Goal: Submit feedback/report problem: Submit feedback/report problem

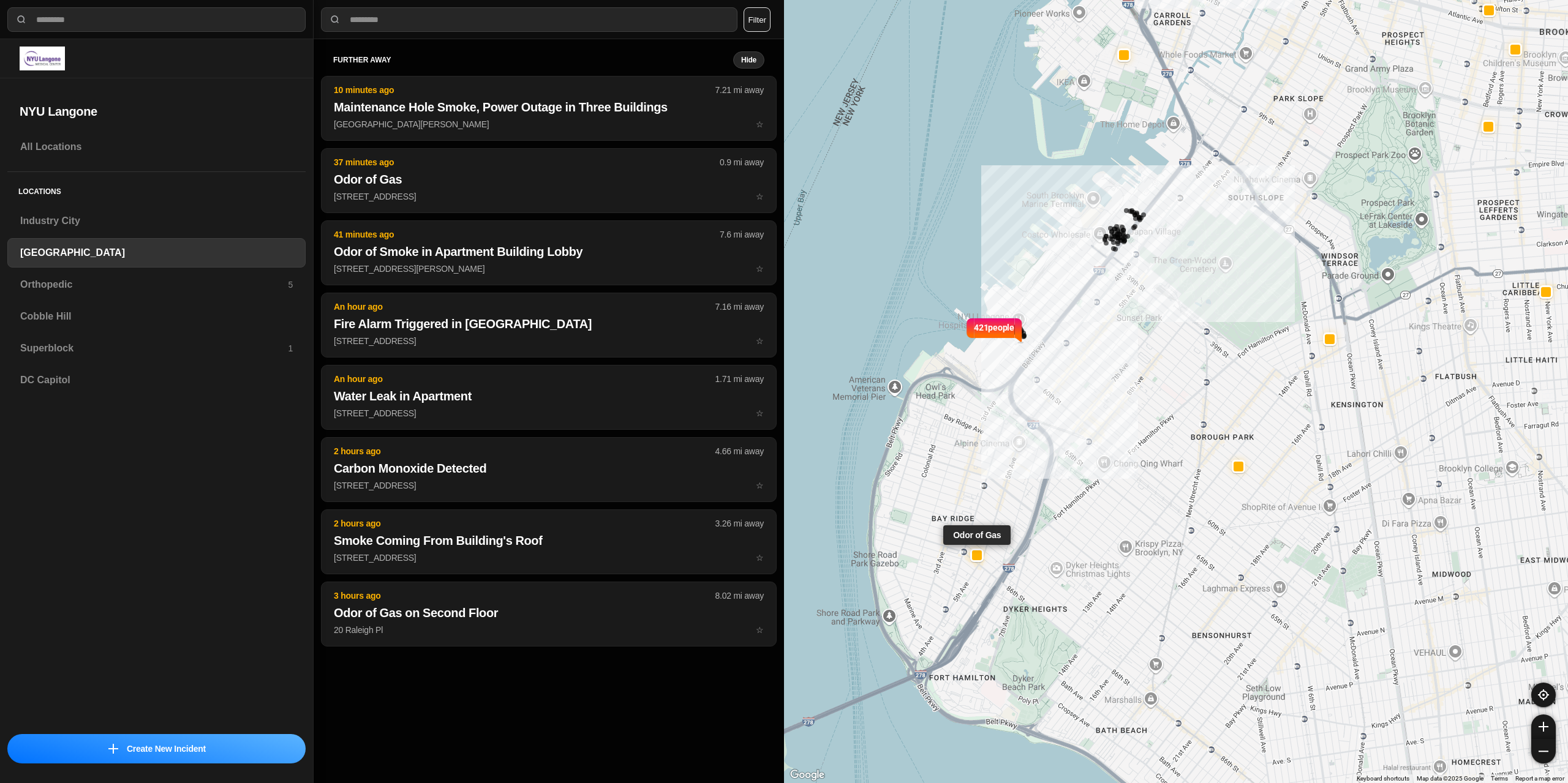
select select "*"
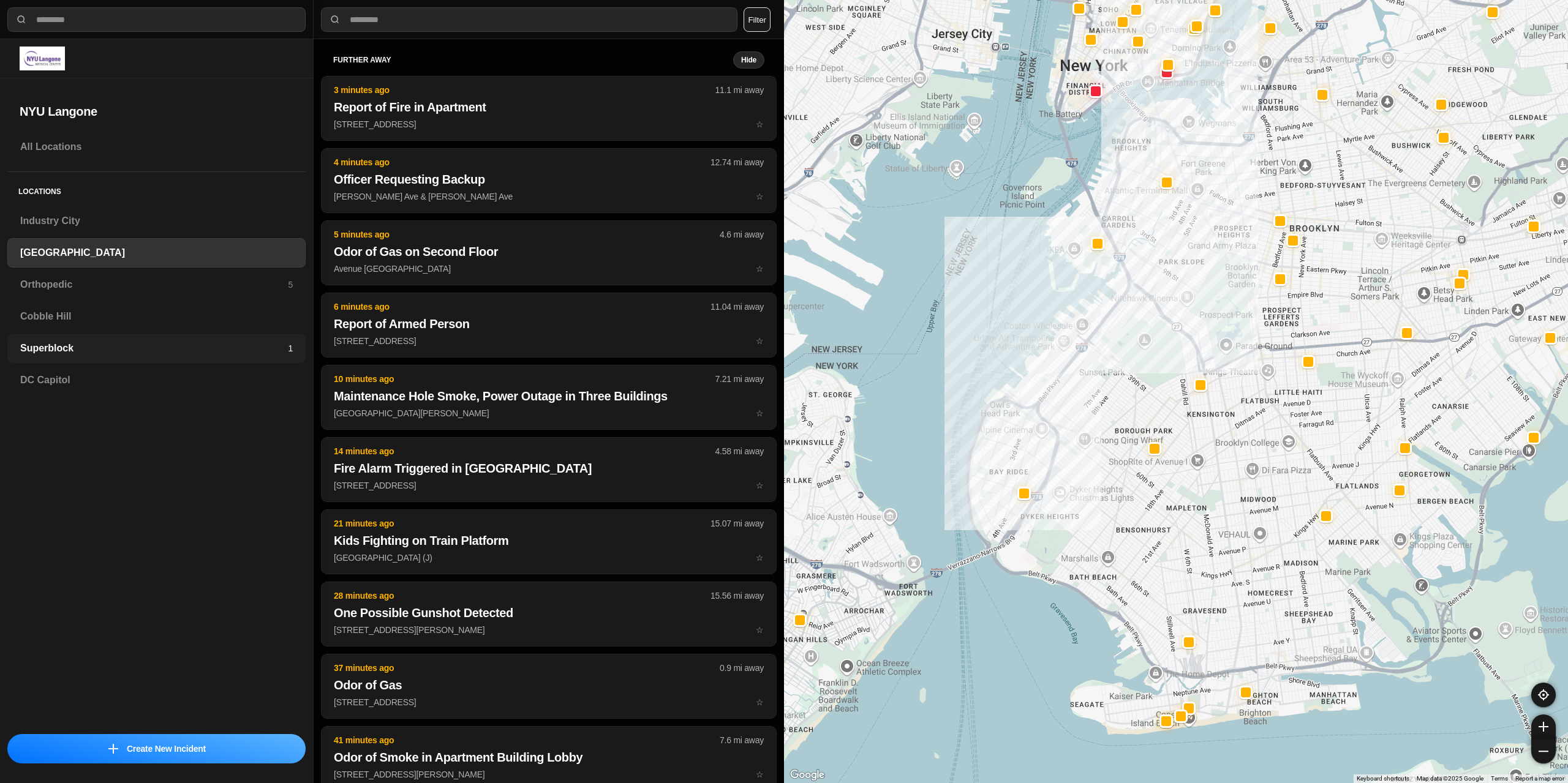
click at [125, 351] on h3 "Superblock" at bounding box center [154, 349] width 267 height 15
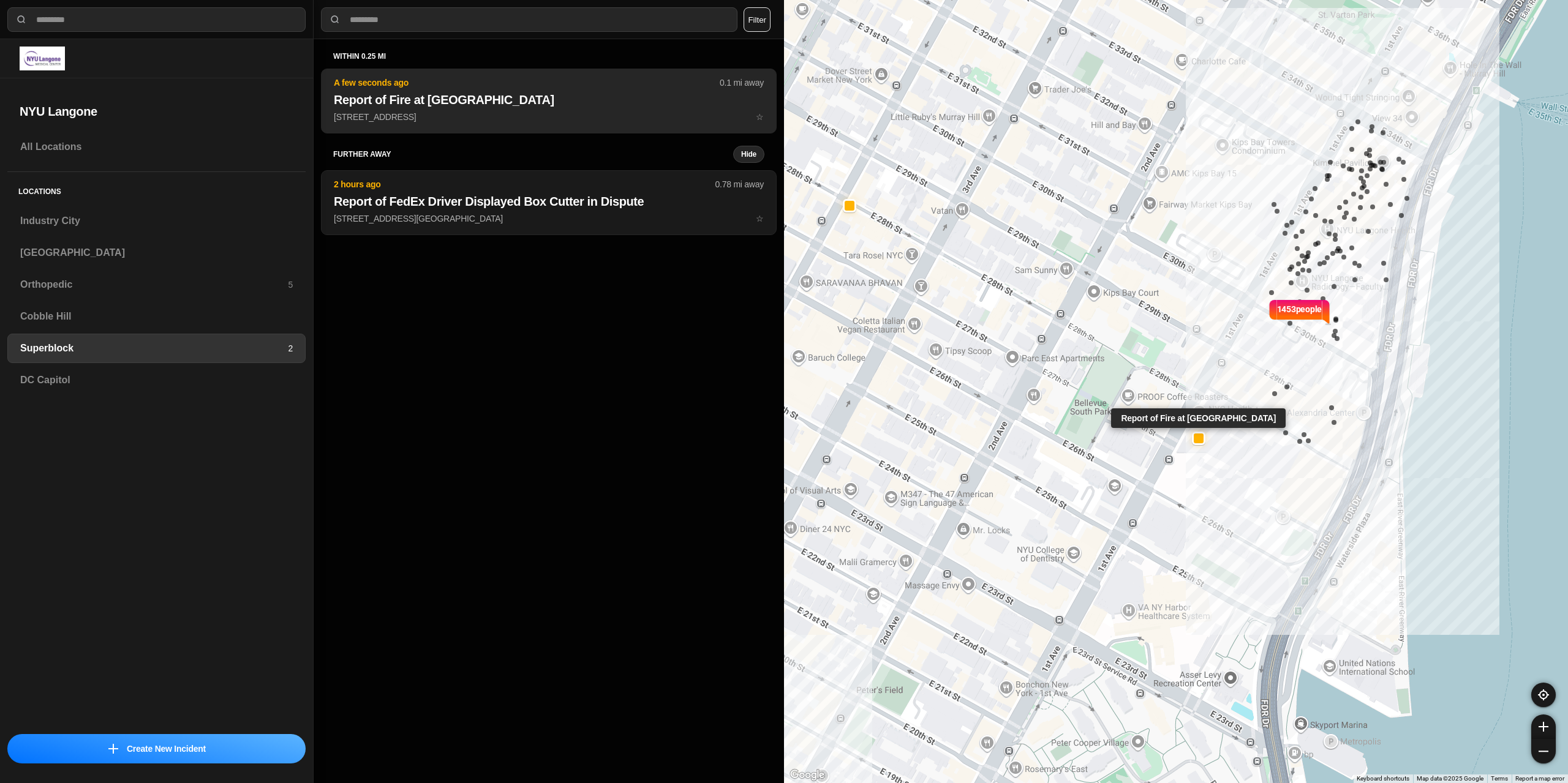
drag, startPoint x: 517, startPoint y: 117, endPoint x: 854, endPoint y: 219, distance: 352.1
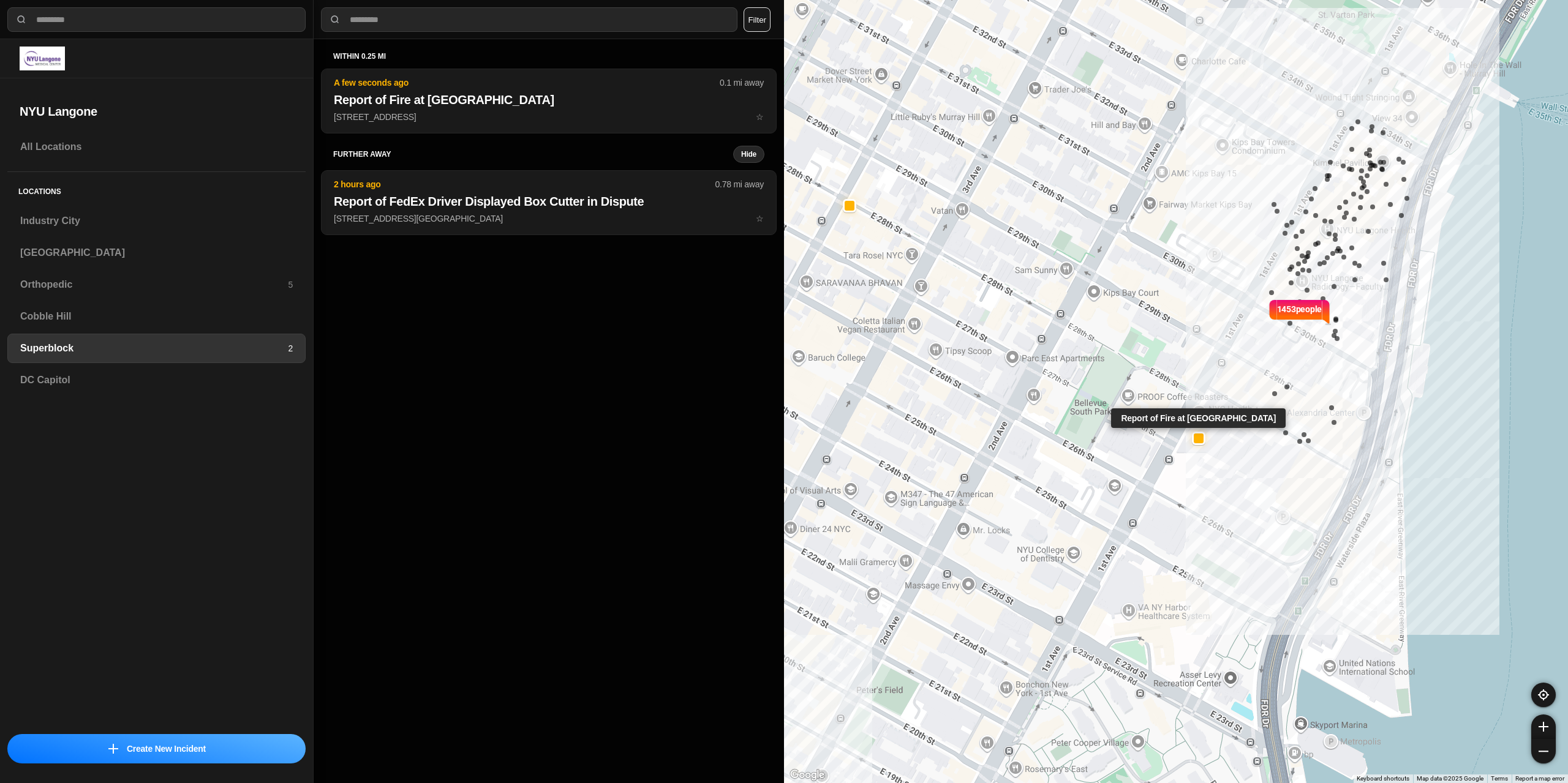
click at [518, 117] on p "[STREET_ADDRESS] ☆" at bounding box center [549, 117] width 430 height 12
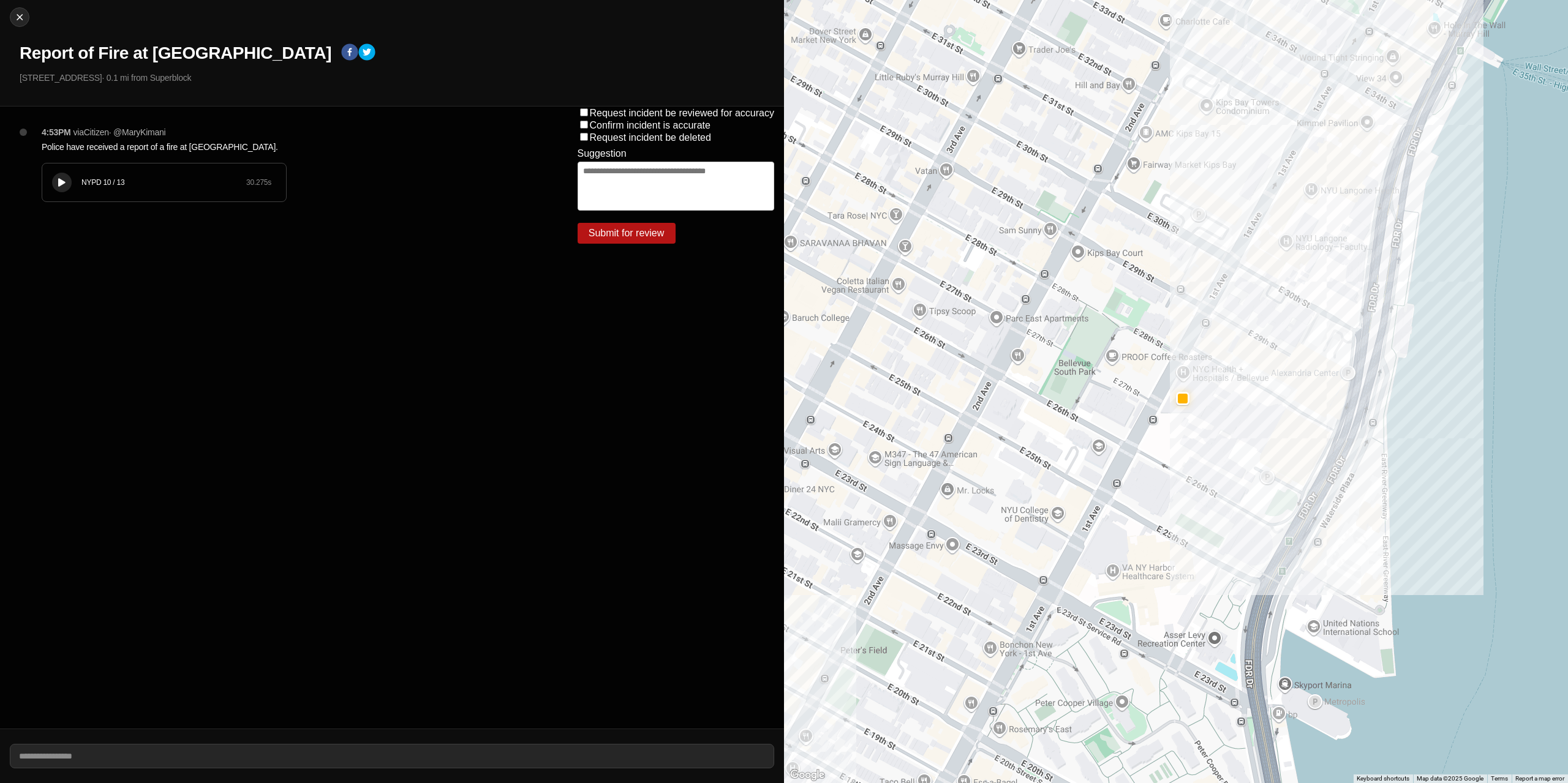
drag, startPoint x: 177, startPoint y: 76, endPoint x: 1, endPoint y: 49, distance: 178.1
click at [1, 49] on div "Close Report of Fire at [GEOGRAPHIC_DATA] [STREET_ADDRESS] · 0.1 mi from Superb…" at bounding box center [392, 53] width 784 height 106
copy div "Report of Fire at [GEOGRAPHIC_DATA] [STREET_ADDRESS] · 0.1 mi from Superblock"
drag, startPoint x: 248, startPoint y: 426, endPoint x: 271, endPoint y: 379, distance: 52.3
click at [248, 424] on div "4:53PM via Citizen · @ MaryKimani Police have received a report of a fire at [G…" at bounding box center [284, 417] width 568 height 622
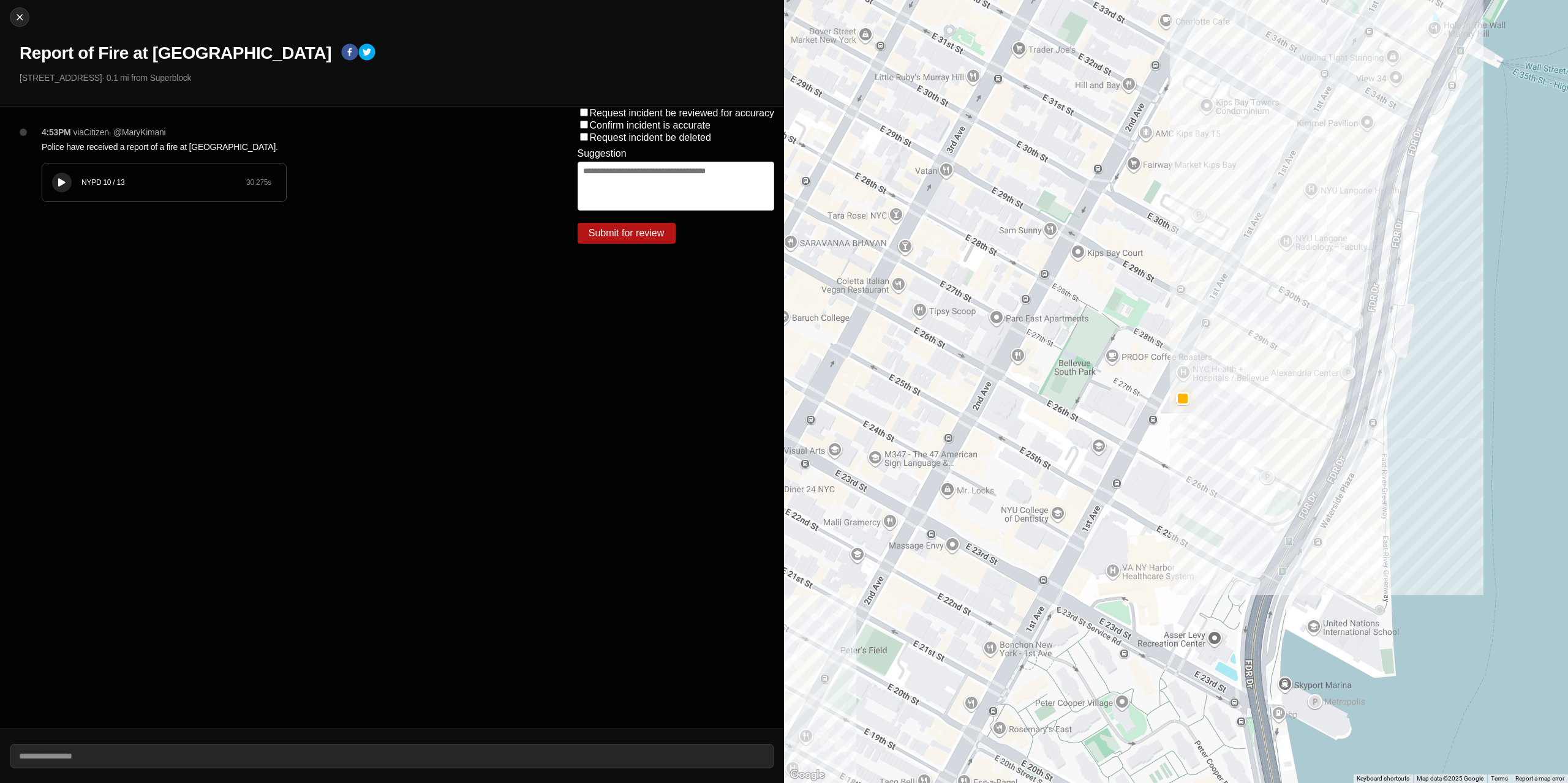
click at [608, 177] on textarea at bounding box center [676, 186] width 197 height 49
type textarea "**********"
click at [626, 231] on button "Submit for review" at bounding box center [627, 233] width 98 height 21
drag, startPoint x: 650, startPoint y: 253, endPoint x: 574, endPoint y: 162, distance: 118.6
click at [574, 162] on form "**********" at bounding box center [676, 184] width 217 height 156
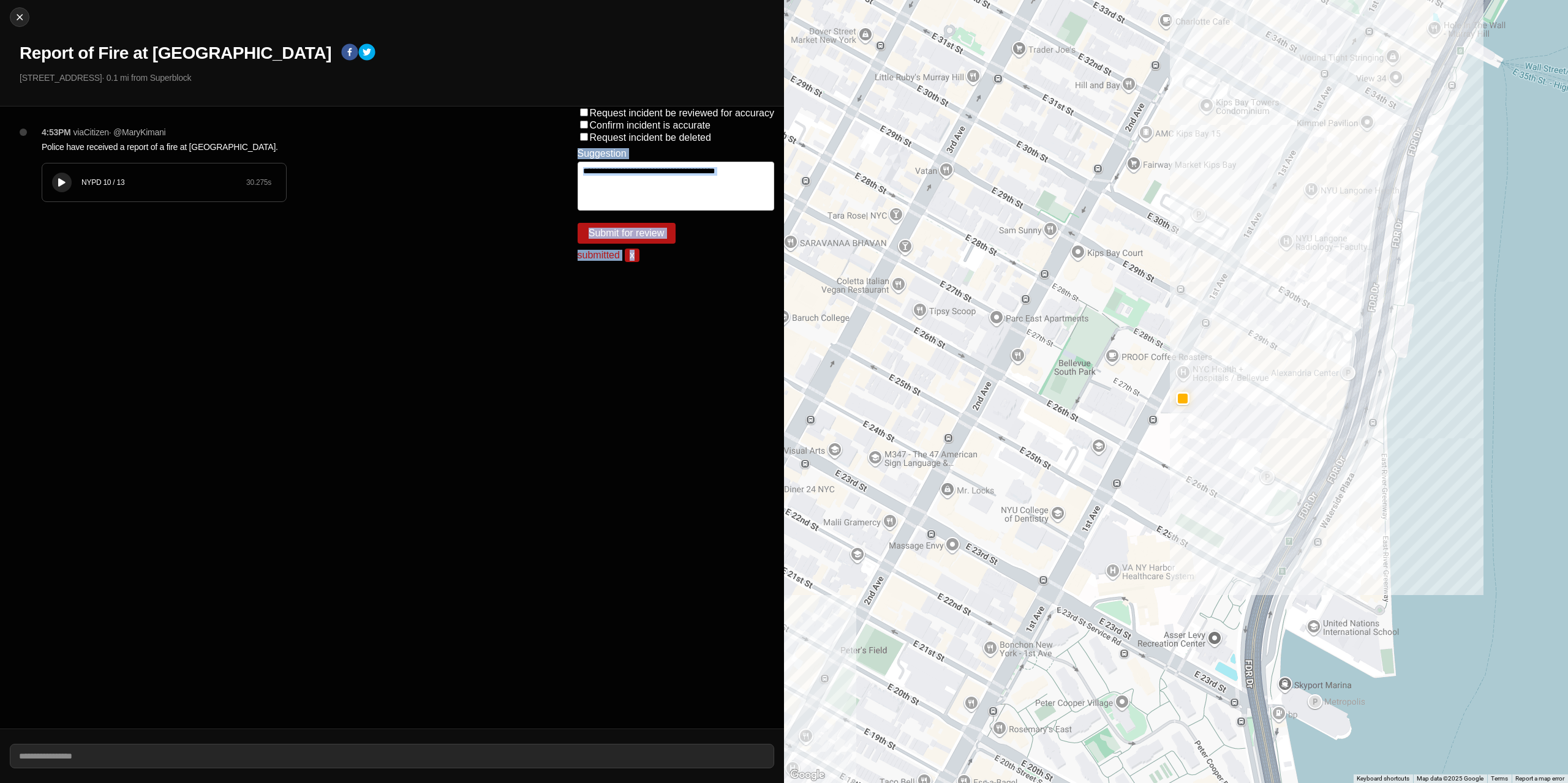
click at [609, 360] on div "**********" at bounding box center [676, 417] width 217 height 622
click at [19, 16] on img at bounding box center [20, 17] width 12 height 12
select select "*"
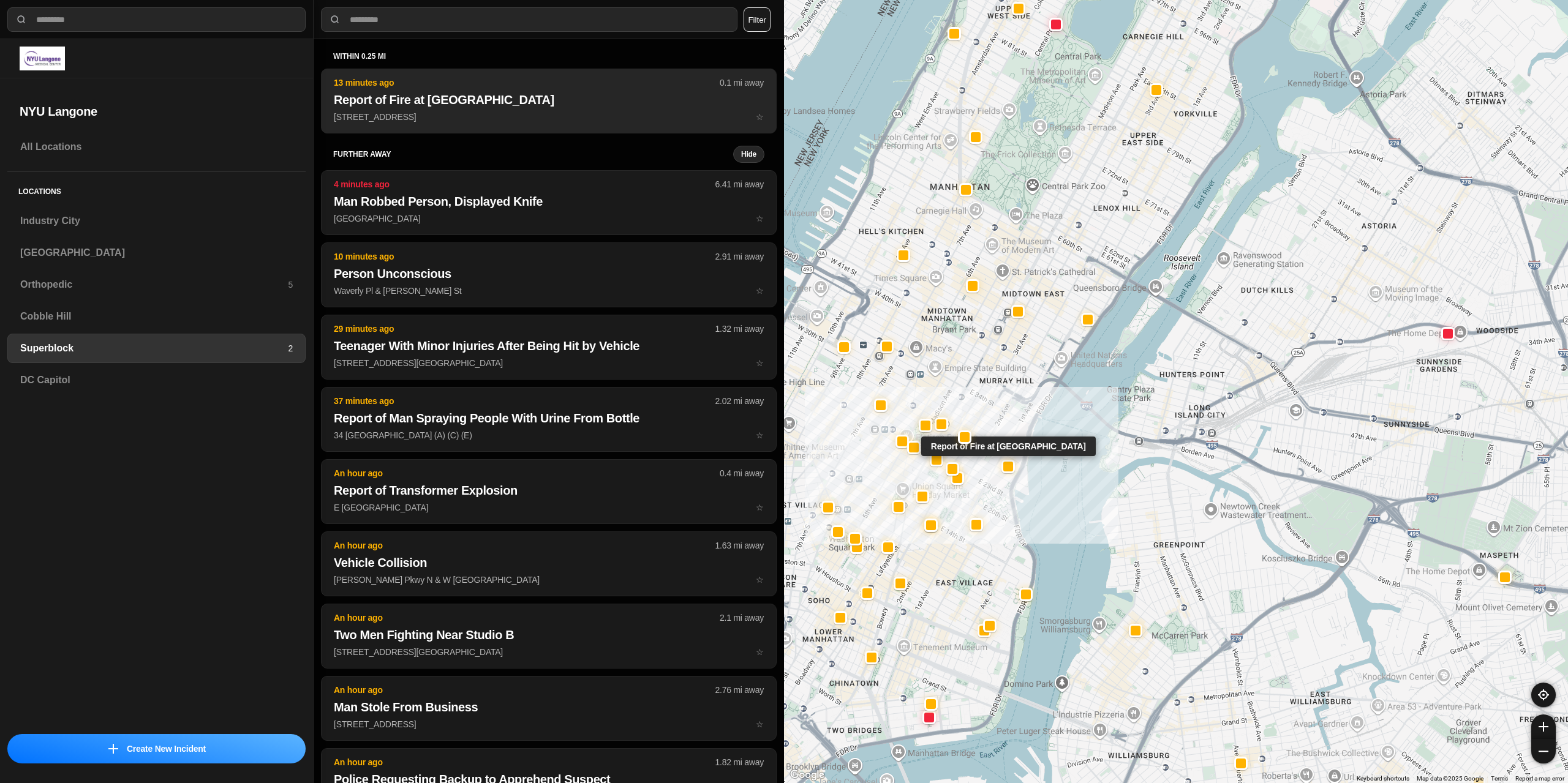
click at [439, 115] on p "[STREET_ADDRESS] ☆" at bounding box center [549, 117] width 430 height 12
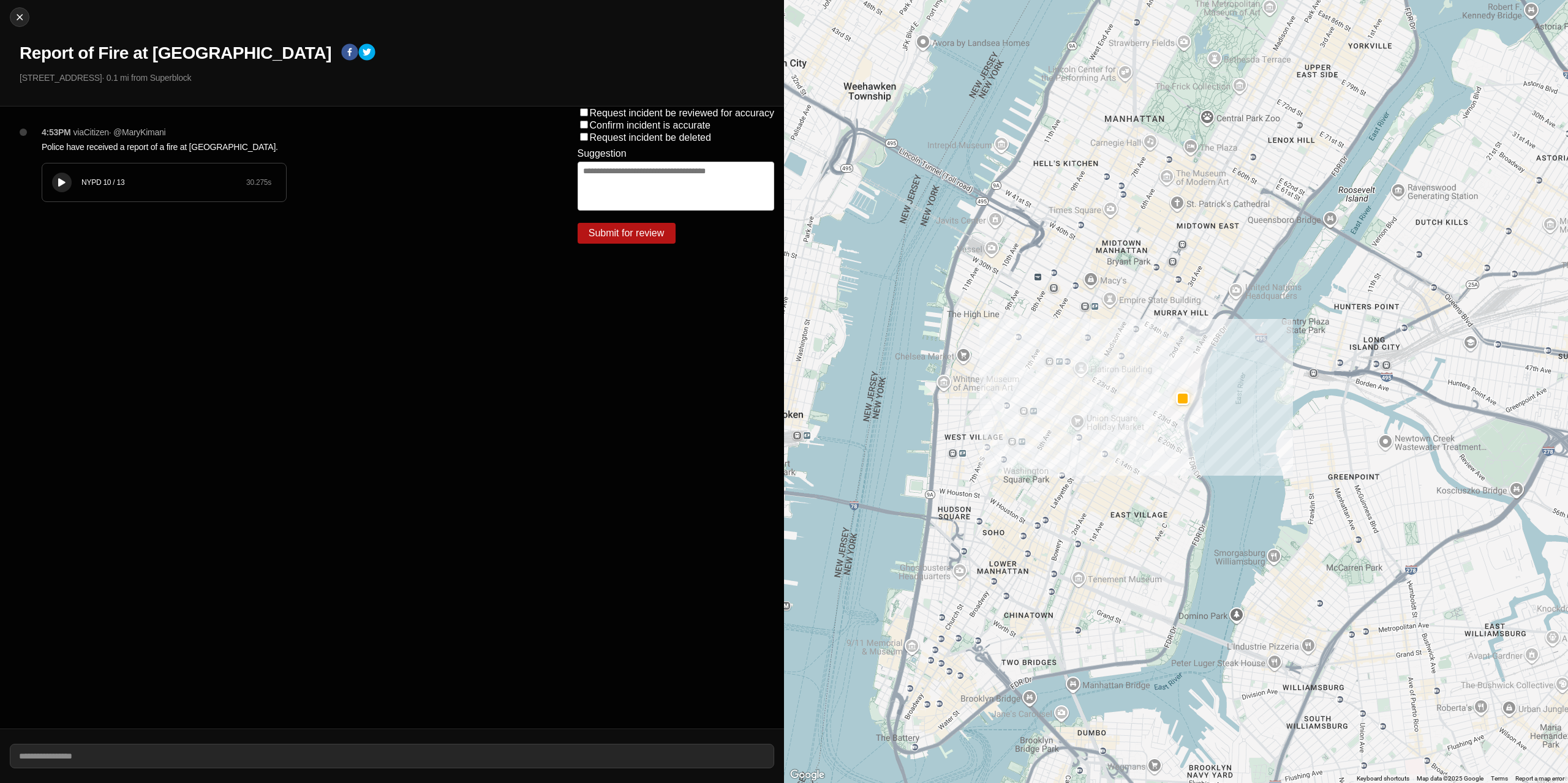
click at [12, 25] on div "Close Report of Fire at [GEOGRAPHIC_DATA] [STREET_ADDRESS] · 0.1 mi from Superb…" at bounding box center [392, 53] width 784 height 106
click at [16, 18] on img at bounding box center [20, 17] width 12 height 12
select select "*"
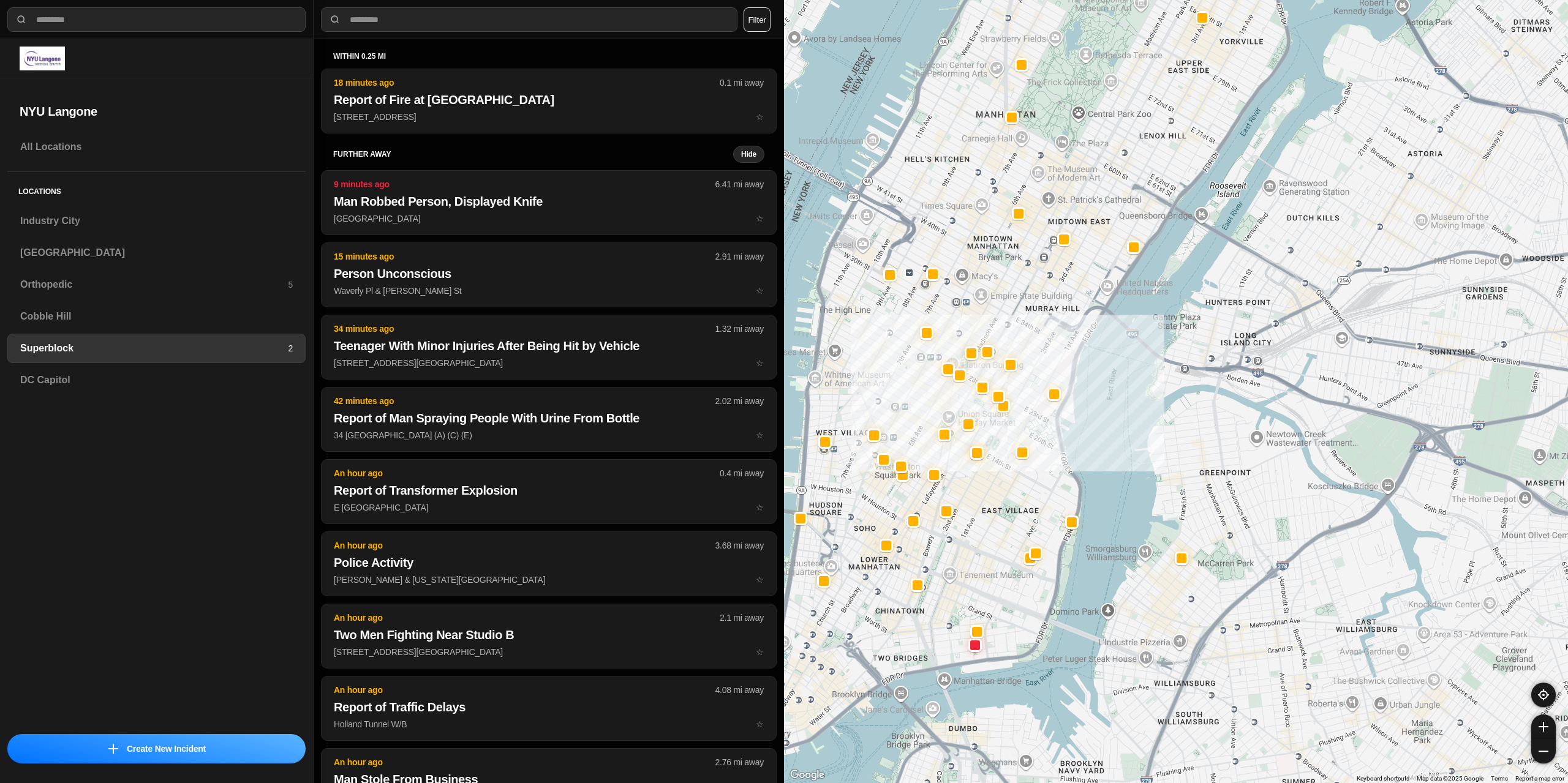
drag, startPoint x: 1114, startPoint y: 545, endPoint x: 1043, endPoint y: 485, distance: 93.0
click at [1043, 485] on div at bounding box center [1176, 392] width 784 height 783
